Goal: Task Accomplishment & Management: Manage account settings

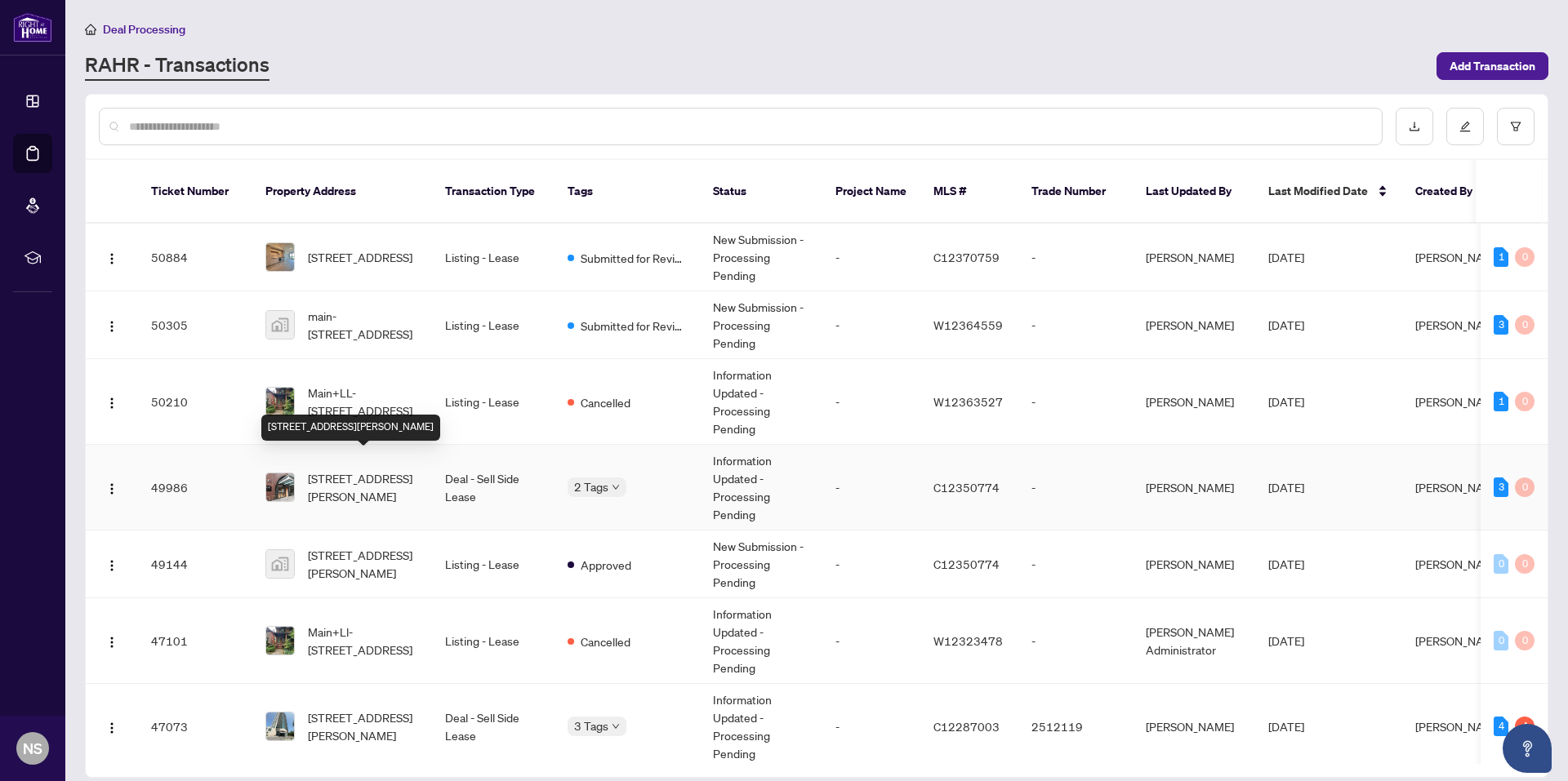
click at [366, 472] on span "[STREET_ADDRESS][PERSON_NAME]" at bounding box center [363, 488] width 111 height 36
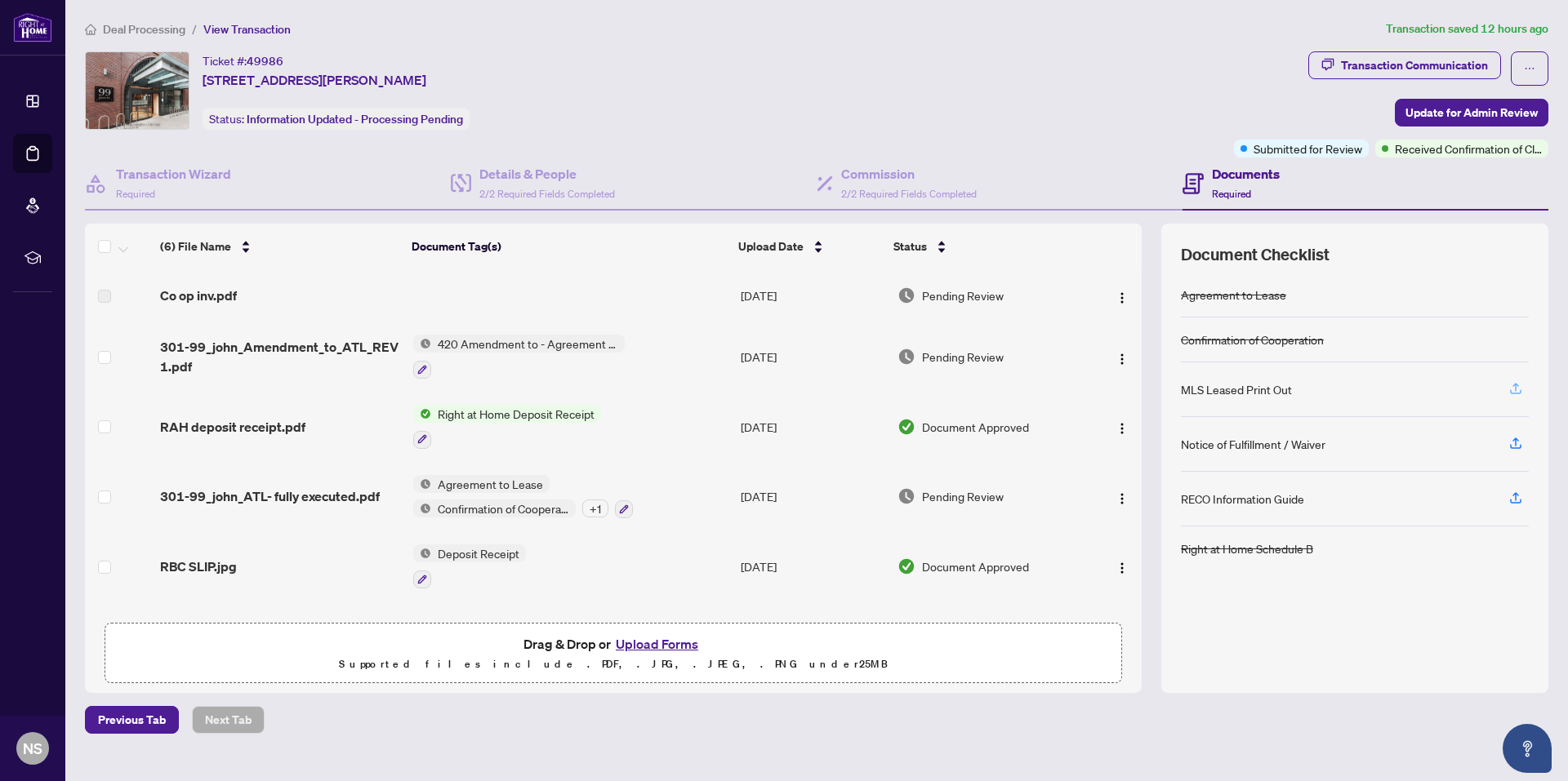
click at [1517, 384] on icon "button" at bounding box center [1515, 388] width 14 height 14
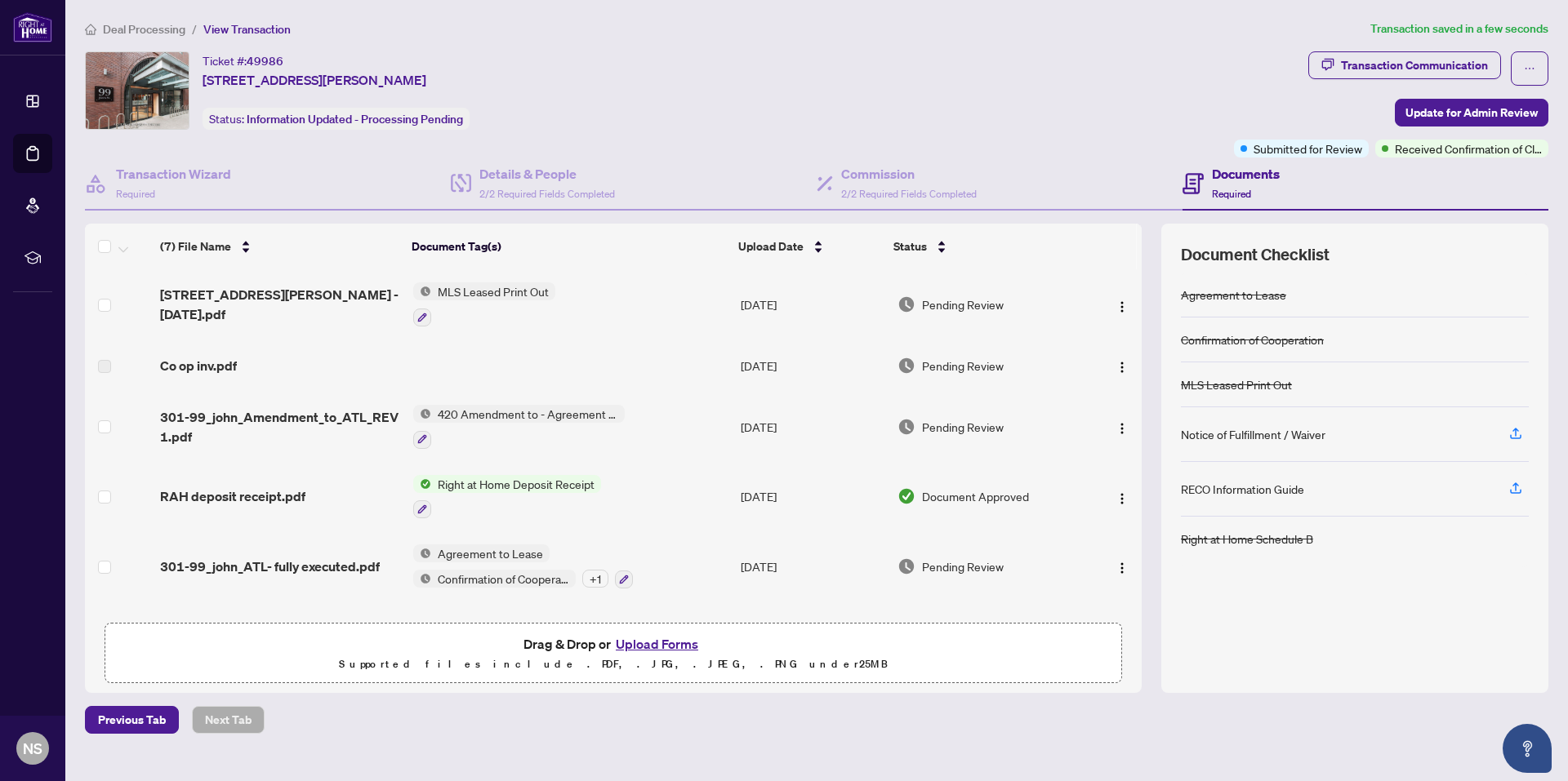
click at [148, 29] on span "Deal Processing" at bounding box center [144, 29] width 83 height 14
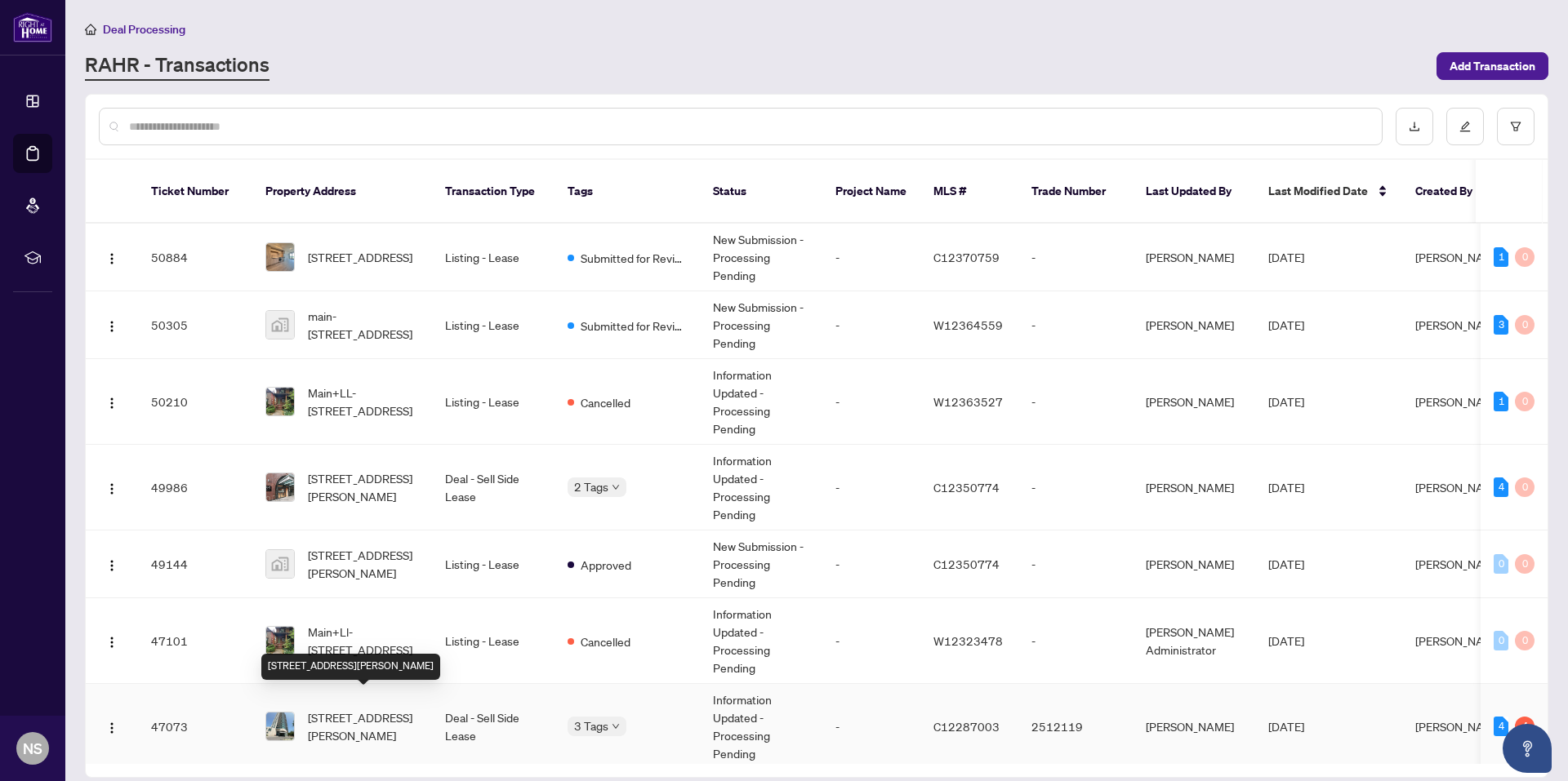
click at [352, 709] on span "[STREET_ADDRESS][PERSON_NAME]" at bounding box center [363, 726] width 111 height 36
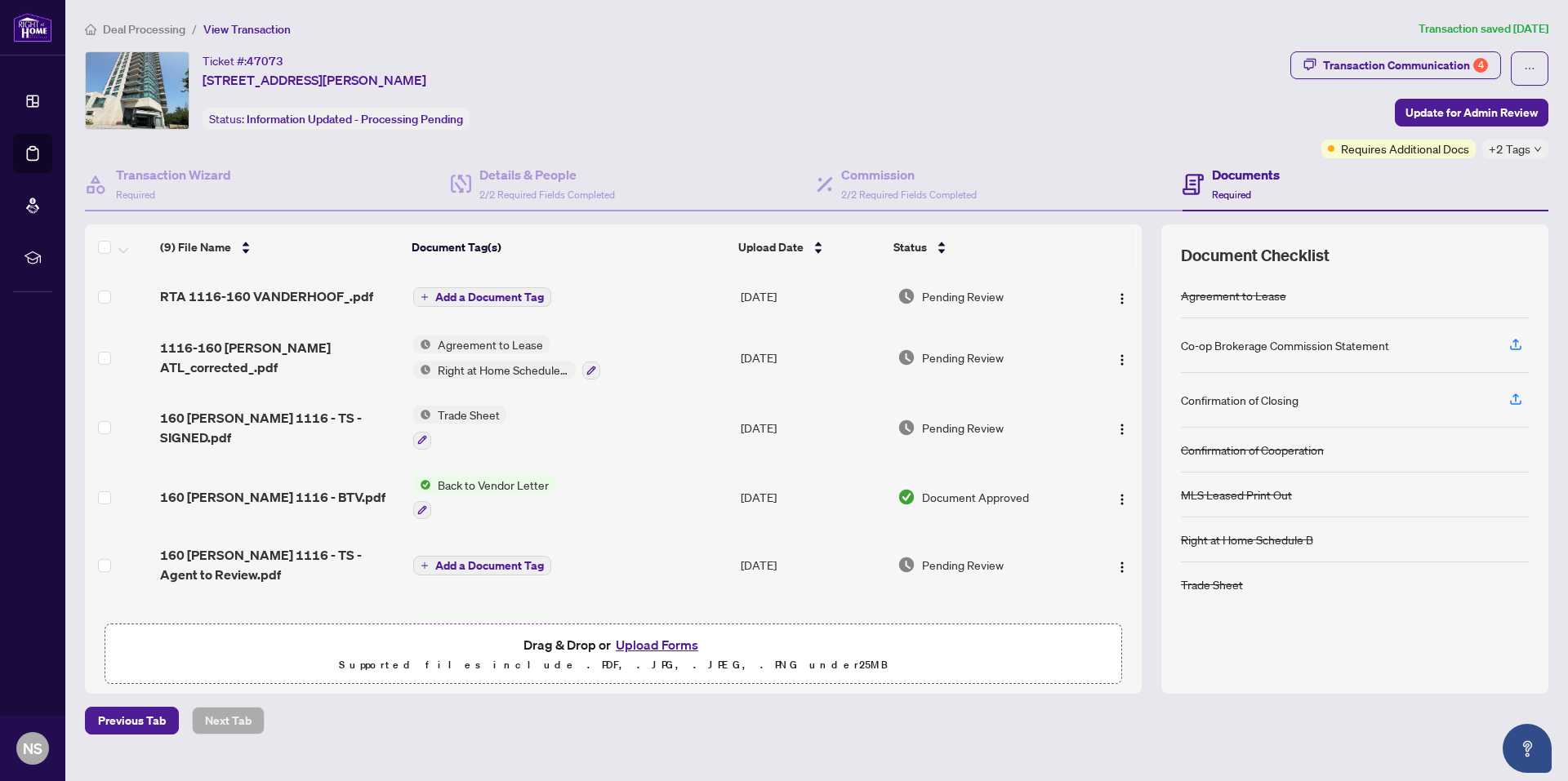
click at [1511, 150] on span "+2 Tags" at bounding box center [1509, 149] width 42 height 19
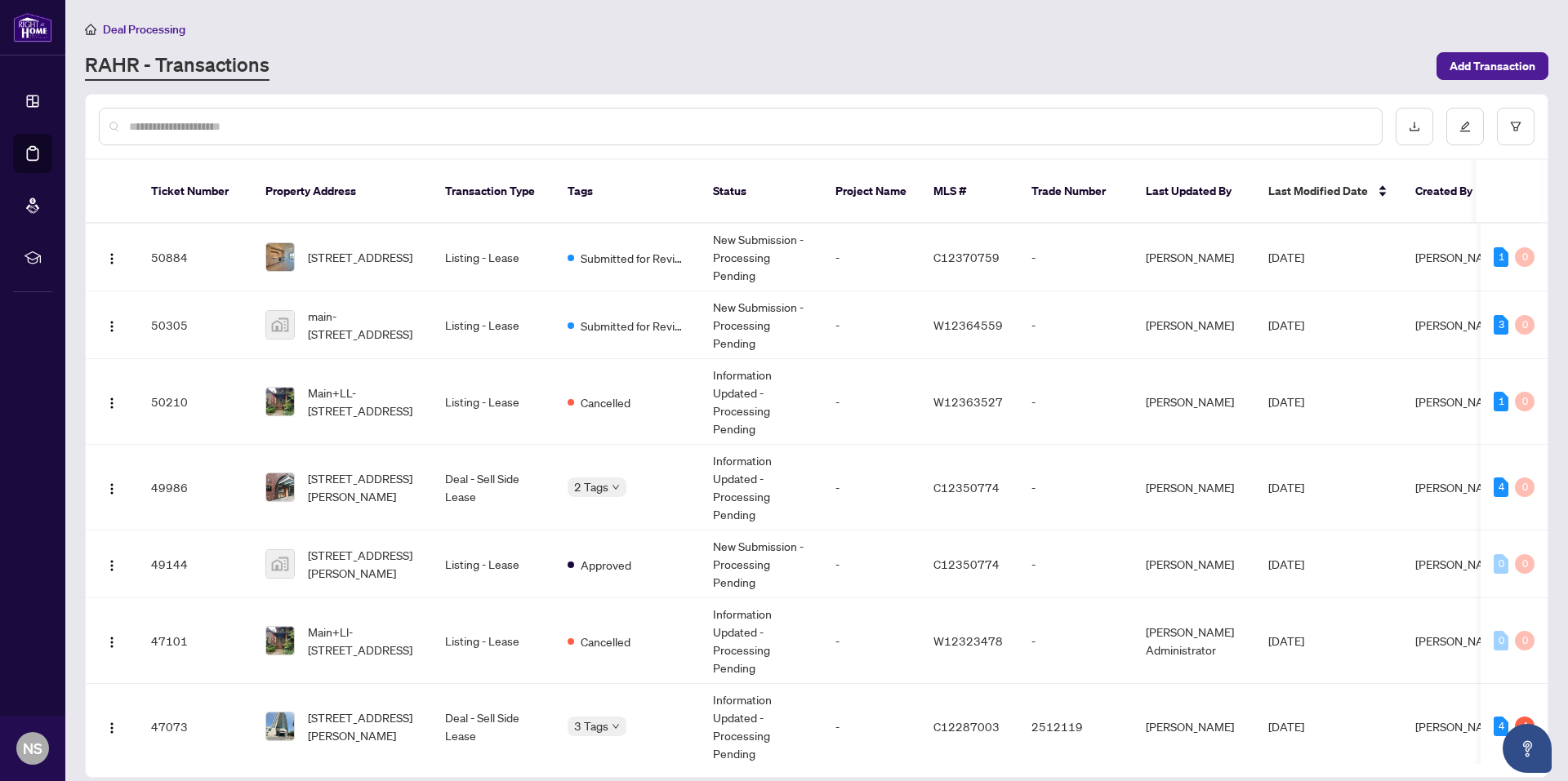
scroll to position [490, 0]
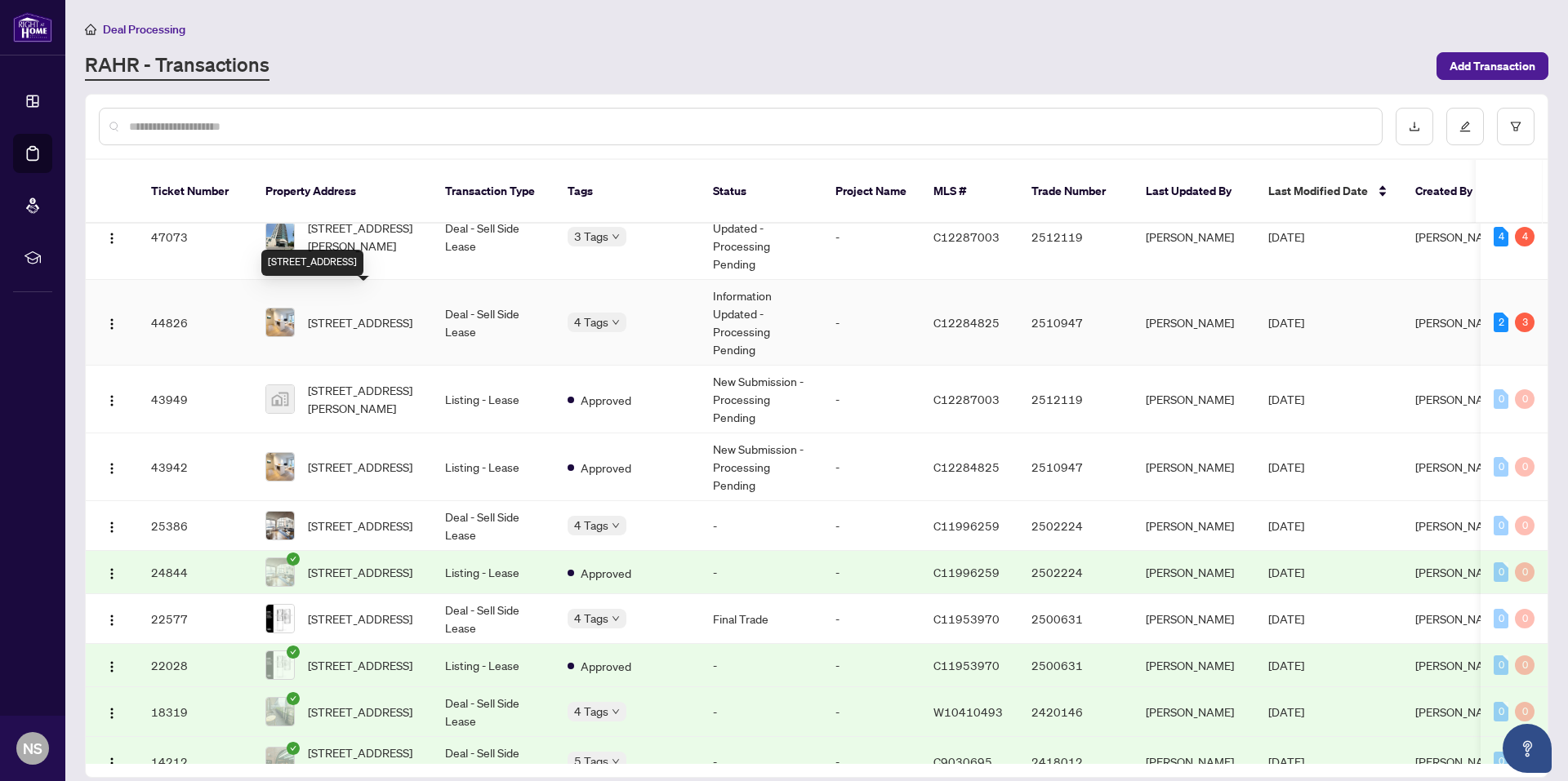
click at [392, 314] on span "[STREET_ADDRESS]" at bounding box center [360, 322] width 105 height 18
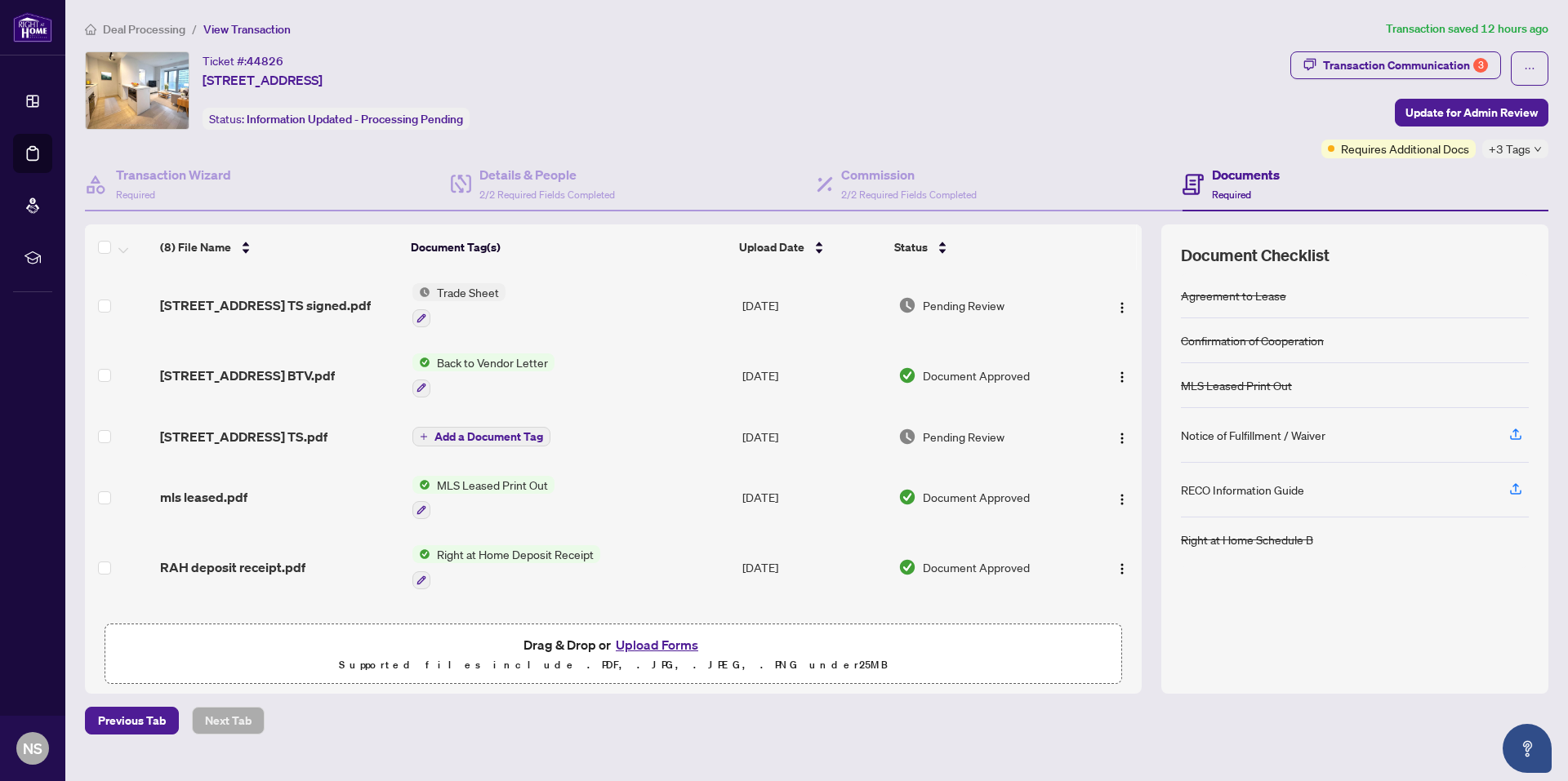
click at [1511, 145] on span "+3 Tags" at bounding box center [1509, 149] width 42 height 19
click at [846, 142] on div "Ticket #: 44826 2503-7 Grenville St, Toronto, Ontario M4Y 1A1, Canada Status: I…" at bounding box center [684, 104] width 1205 height 107
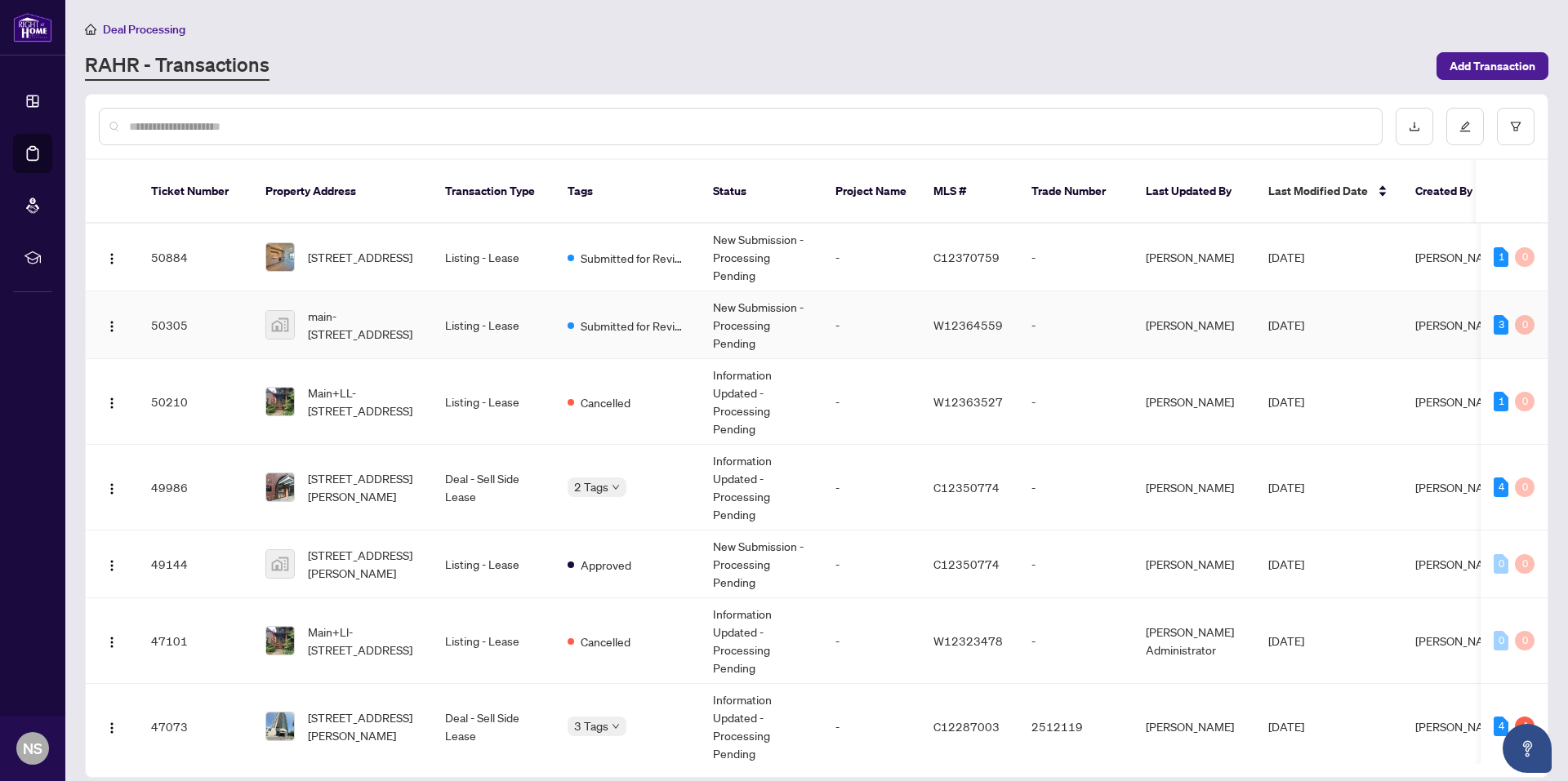
scroll to position [490, 0]
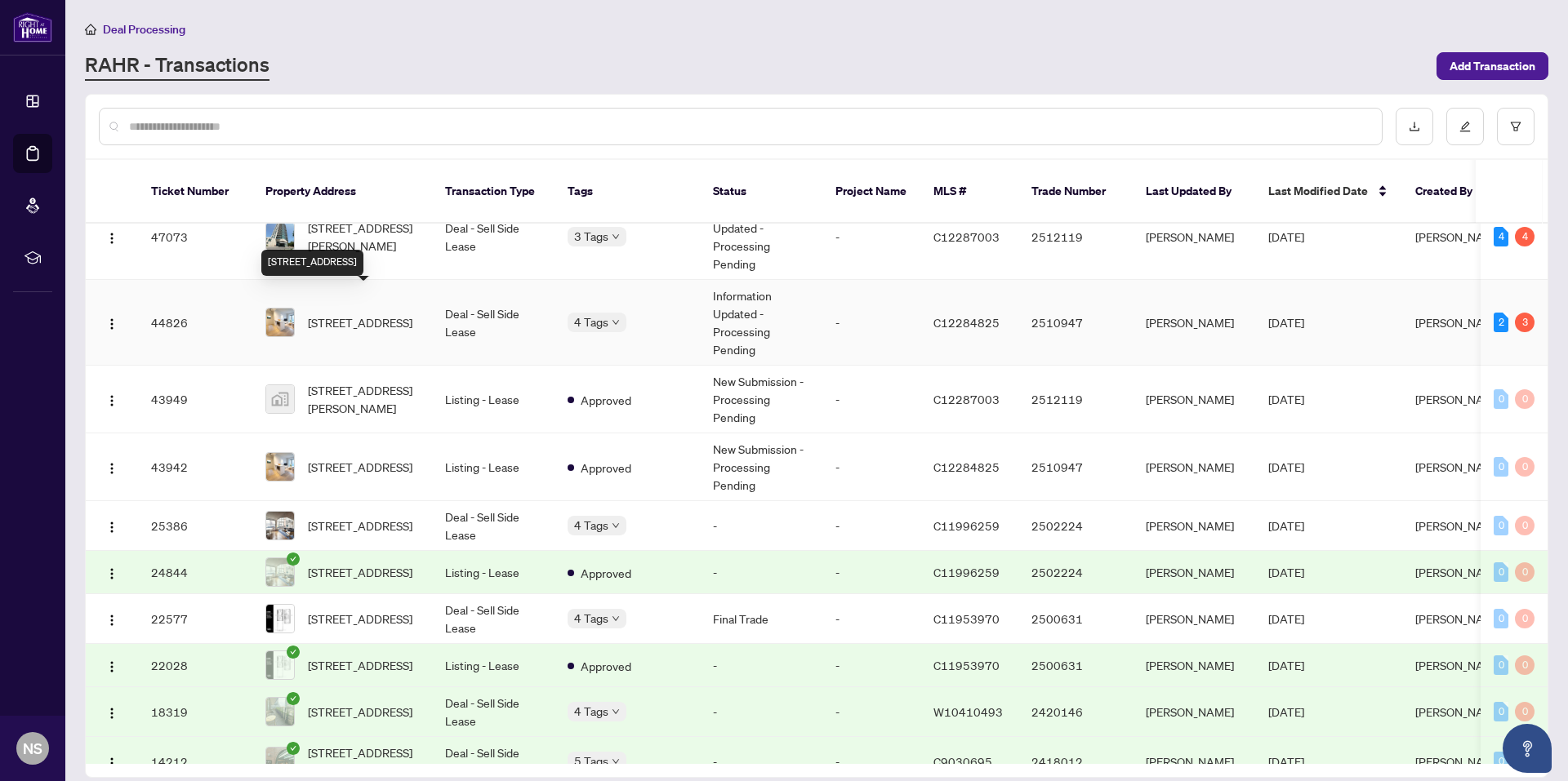
click at [358, 314] on span "[STREET_ADDRESS]" at bounding box center [360, 322] width 105 height 18
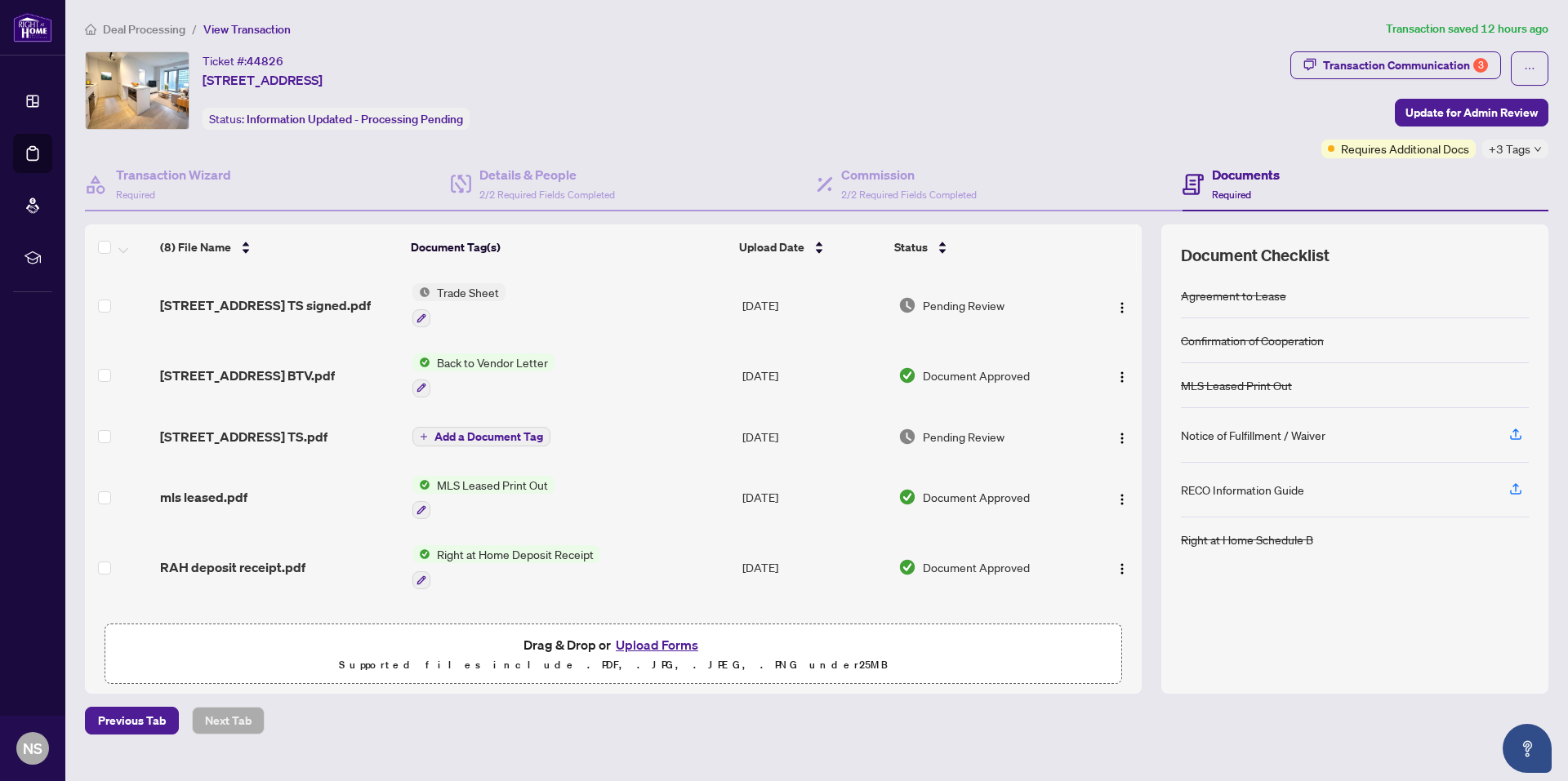
click at [1395, 148] on span "Requires Additional Docs" at bounding box center [1404, 148] width 128 height 18
click at [1524, 148] on span "+3 Tags" at bounding box center [1509, 149] width 42 height 19
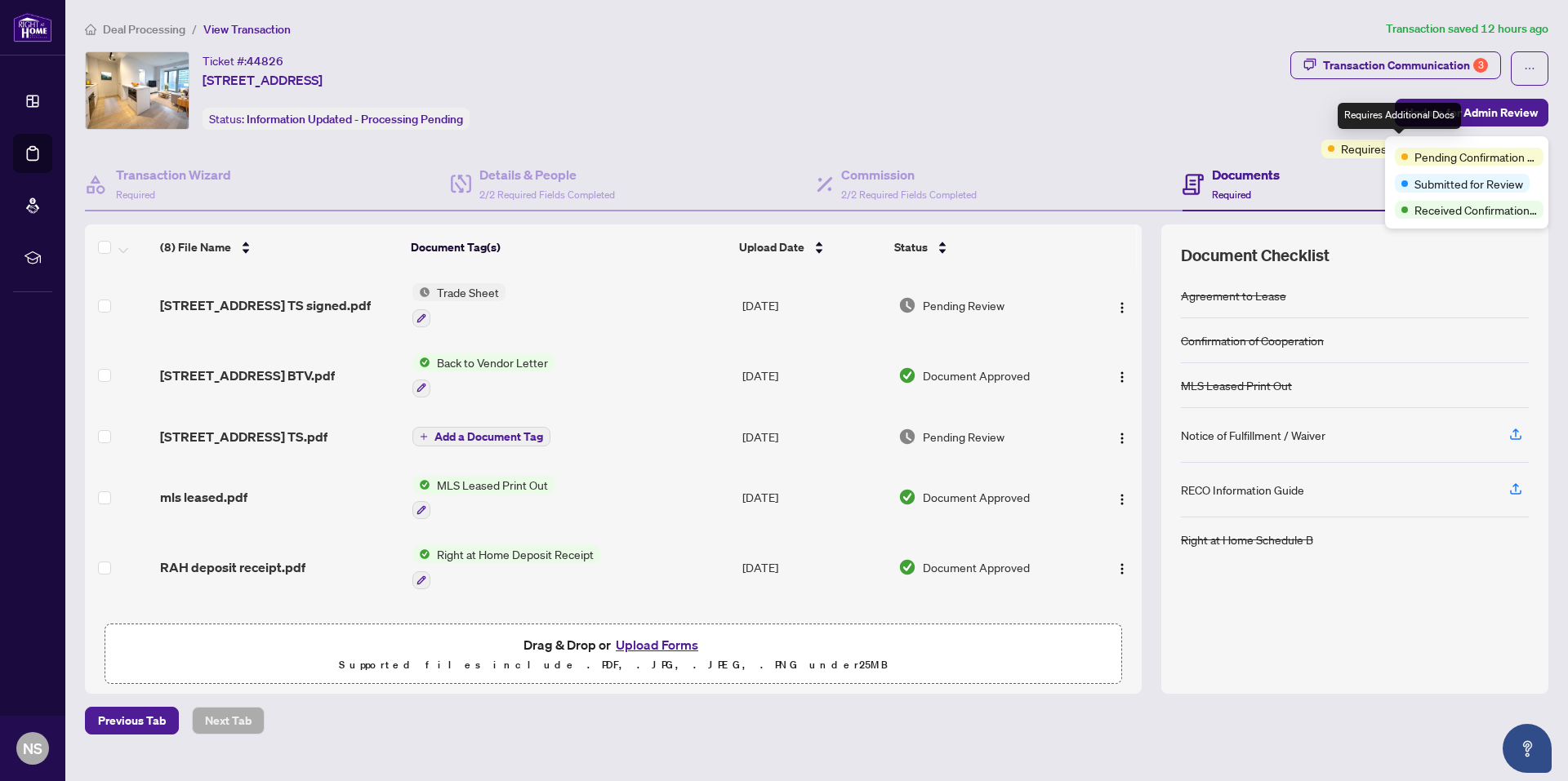
click at [1358, 153] on span "Requires Additional Docs" at bounding box center [1404, 148] width 128 height 18
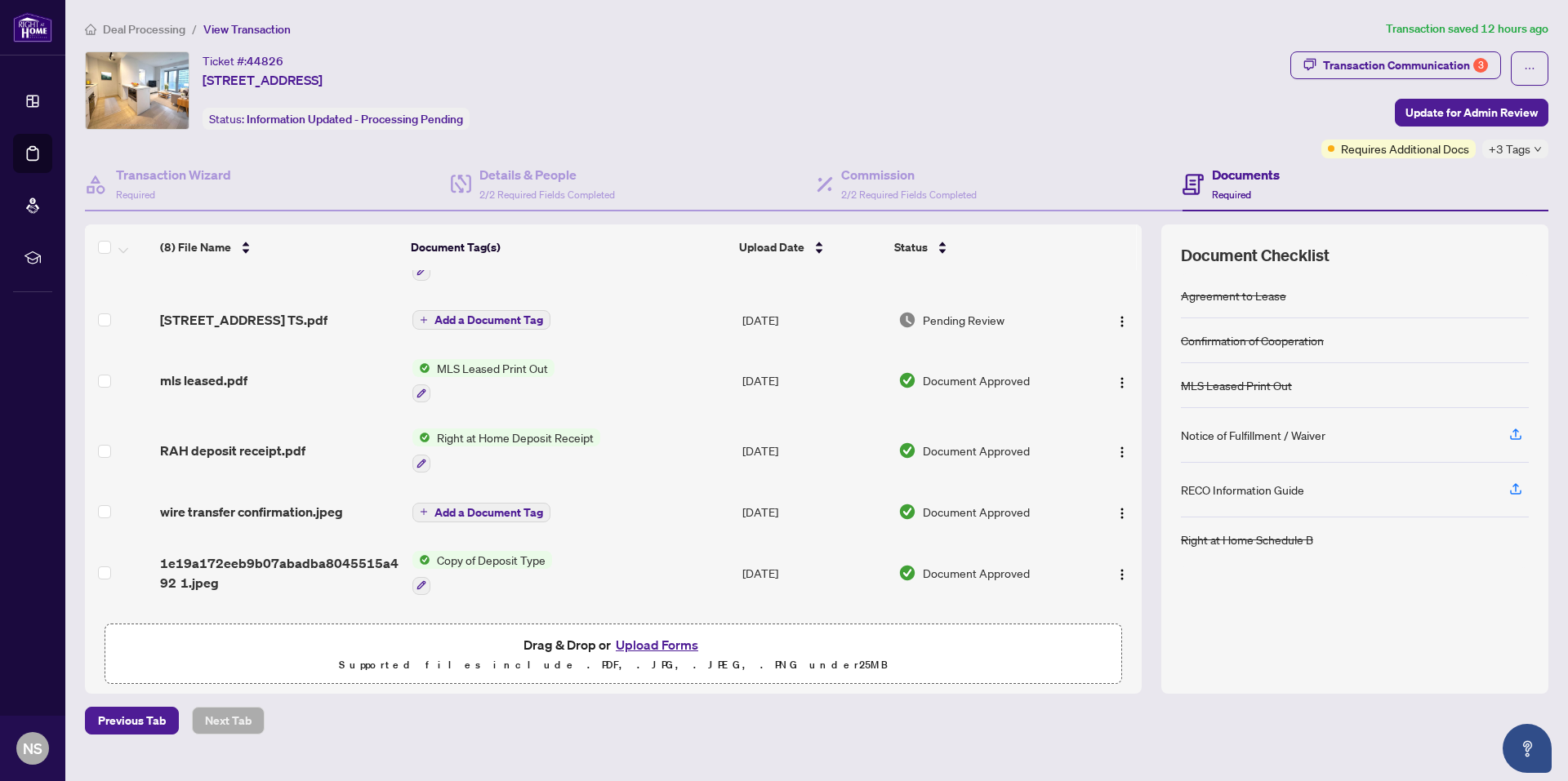
scroll to position [183, 0]
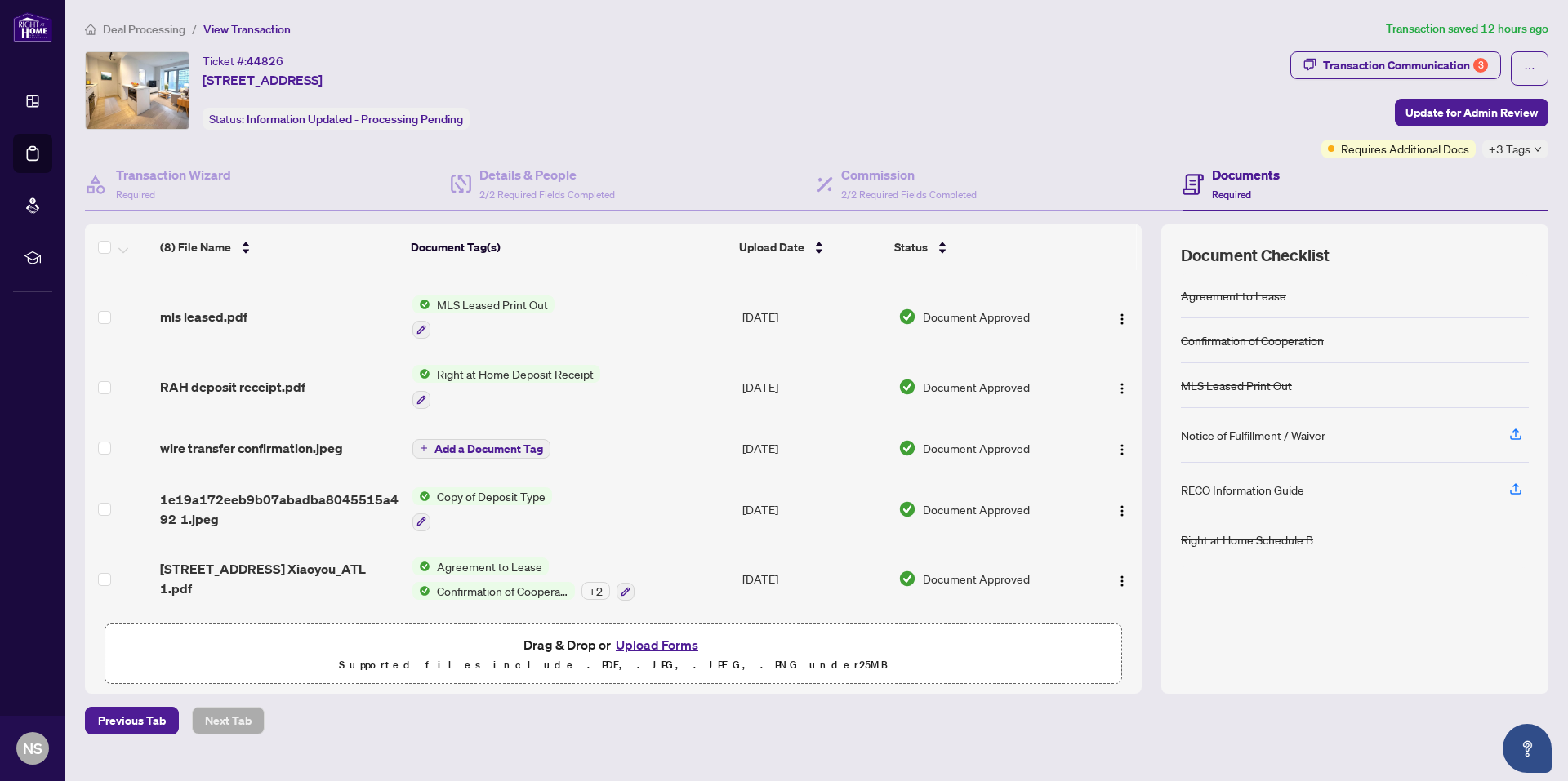
drag, startPoint x: 1135, startPoint y: 344, endPoint x: 1145, endPoint y: 630, distance: 286.2
click at [1145, 630] on div "(8) File Name Document Tag(s) Upload Date Status 2503-7 Grenville St TS signed.…" at bounding box center [817, 459] width 1463 height 469
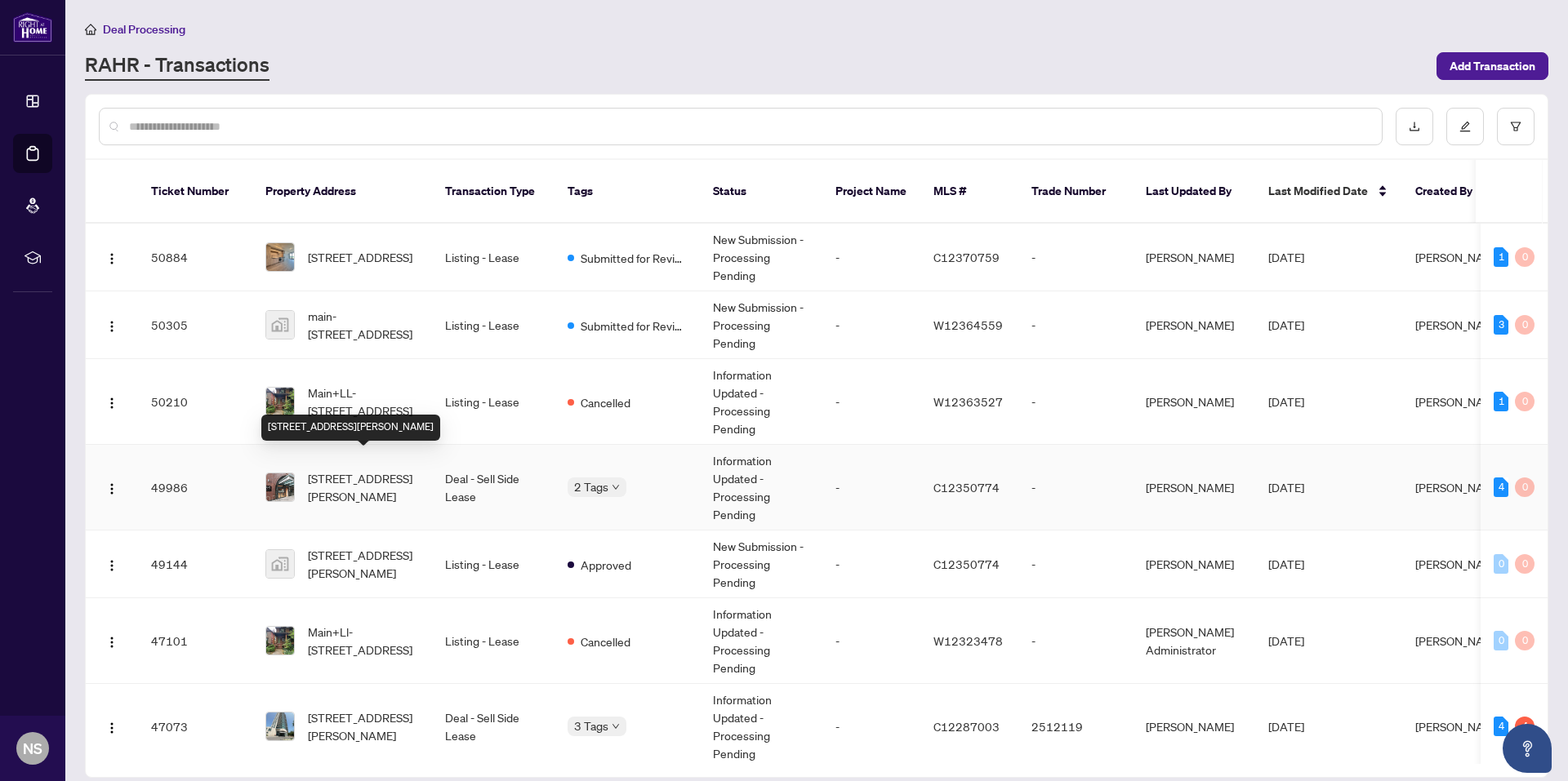
click at [348, 470] on span "[STREET_ADDRESS][PERSON_NAME]" at bounding box center [363, 488] width 111 height 36
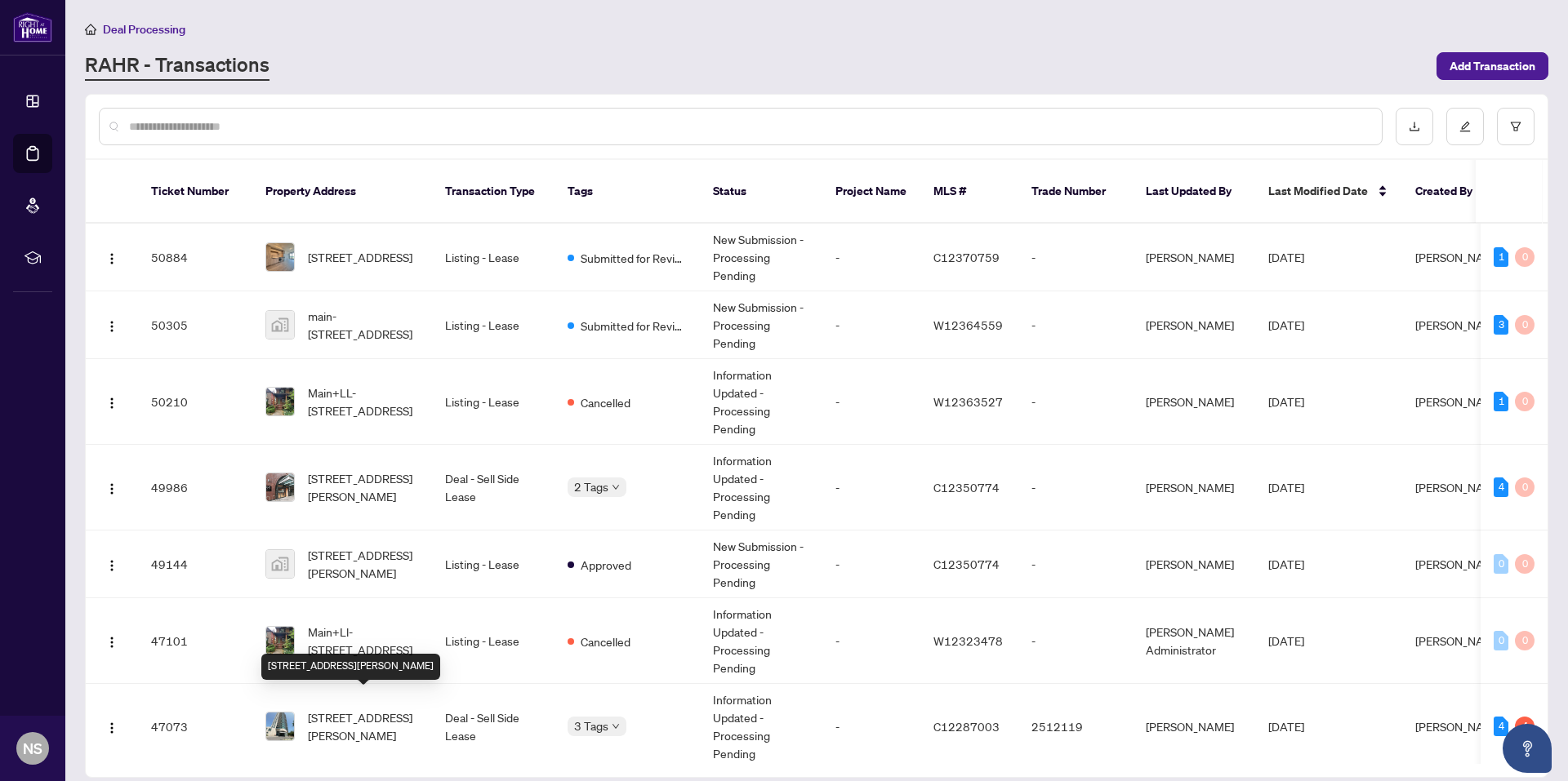
scroll to position [490, 0]
